Goal: Task Accomplishment & Management: Manage account settings

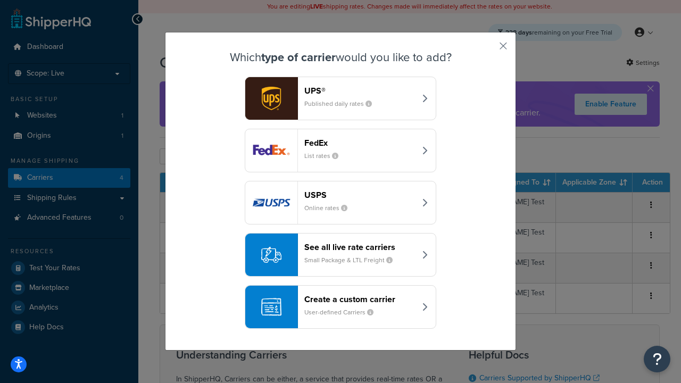
click at [341, 151] on div "FedEx List rates" at bounding box center [360, 151] width 111 height 26
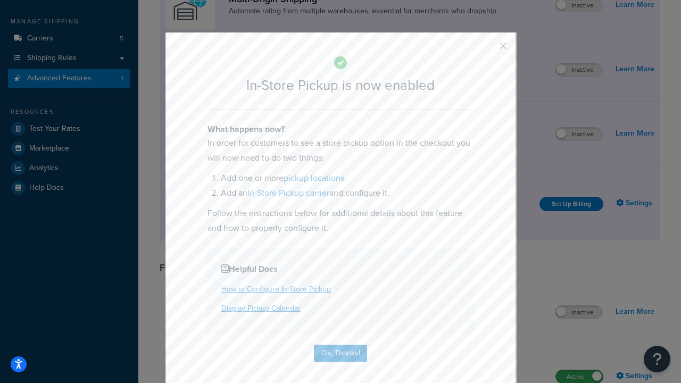
scroll to position [180, 0]
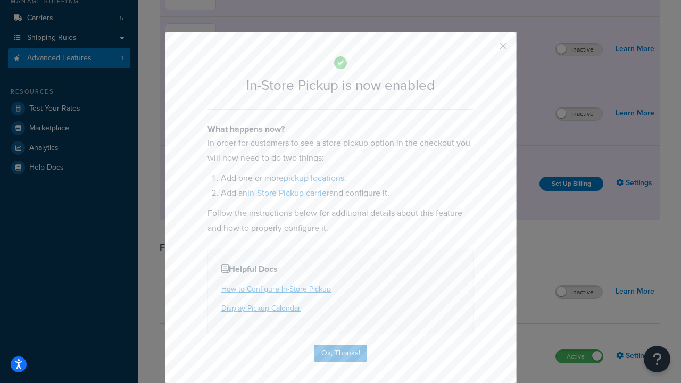
click at [488, 50] on button "button" at bounding box center [488, 49] width 3 height 3
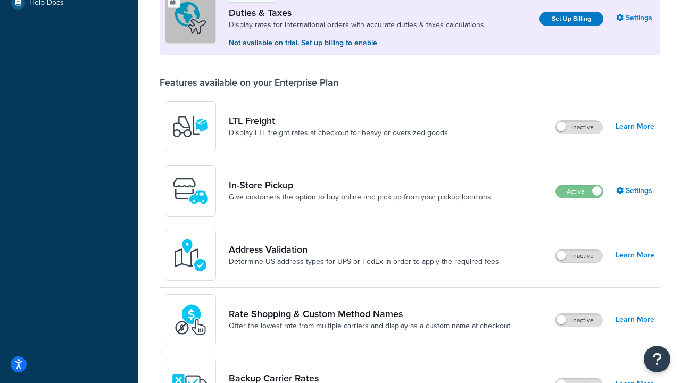
scroll to position [325, 0]
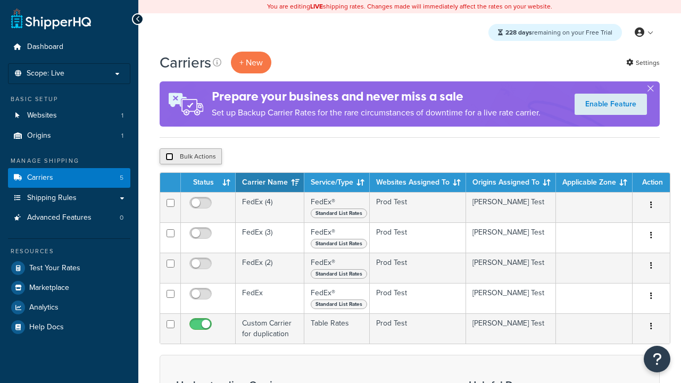
click at [169, 157] on input "checkbox" at bounding box center [170, 157] width 8 height 8
checkbox input "true"
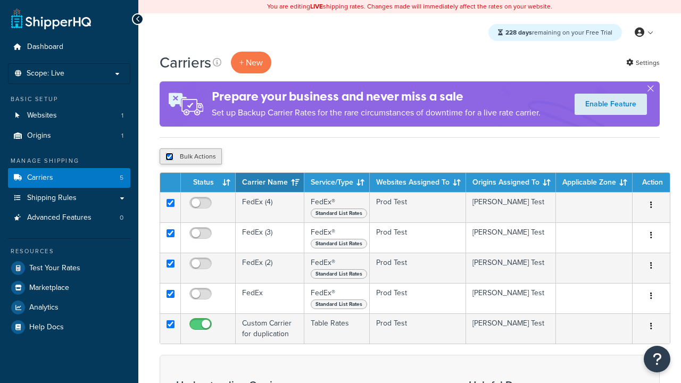
checkbox input "true"
click at [286, 157] on button "Delete" at bounding box center [284, 157] width 37 height 16
